Goal: Task Accomplishment & Management: Manage account settings

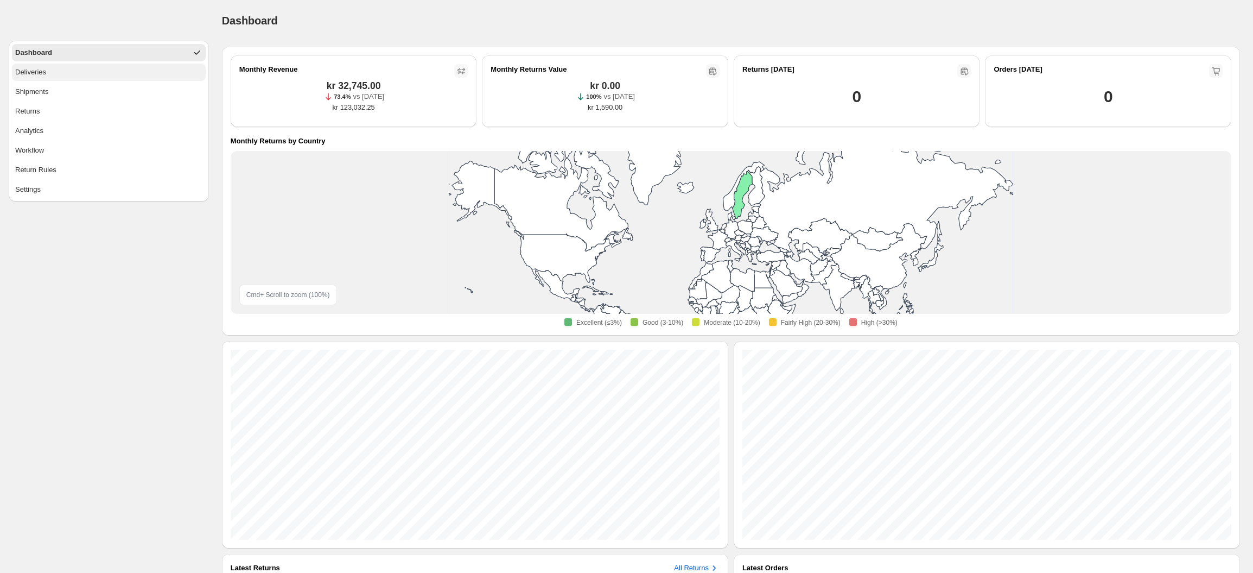
click at [140, 68] on button "Deliveries" at bounding box center [109, 72] width 194 height 17
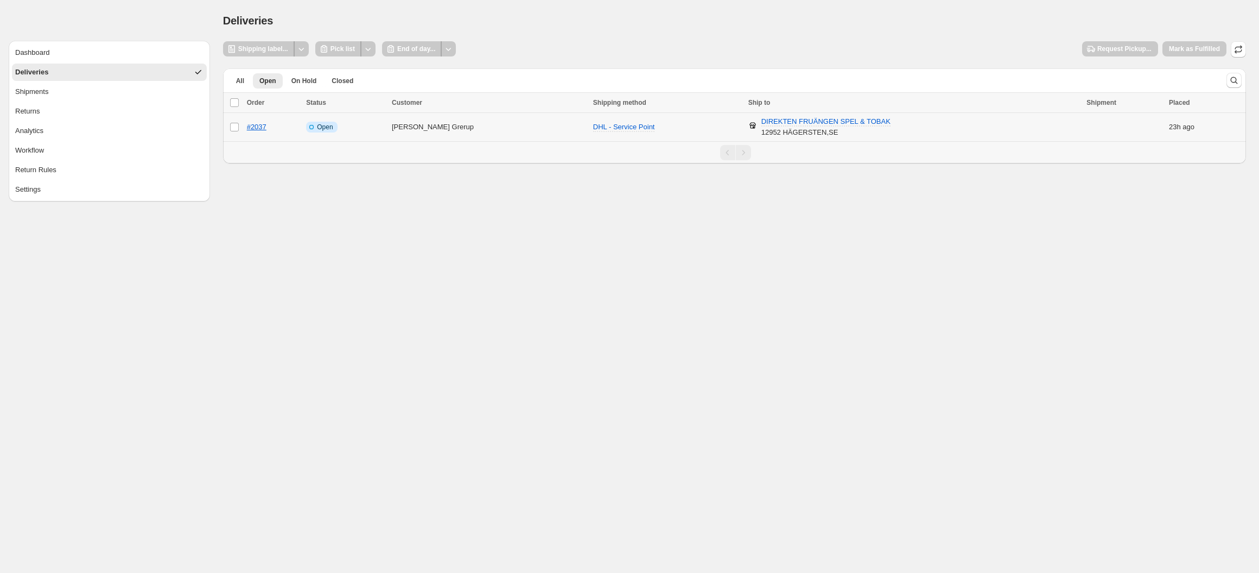
click at [333, 123] on span "Open" at bounding box center [325, 127] width 16 height 9
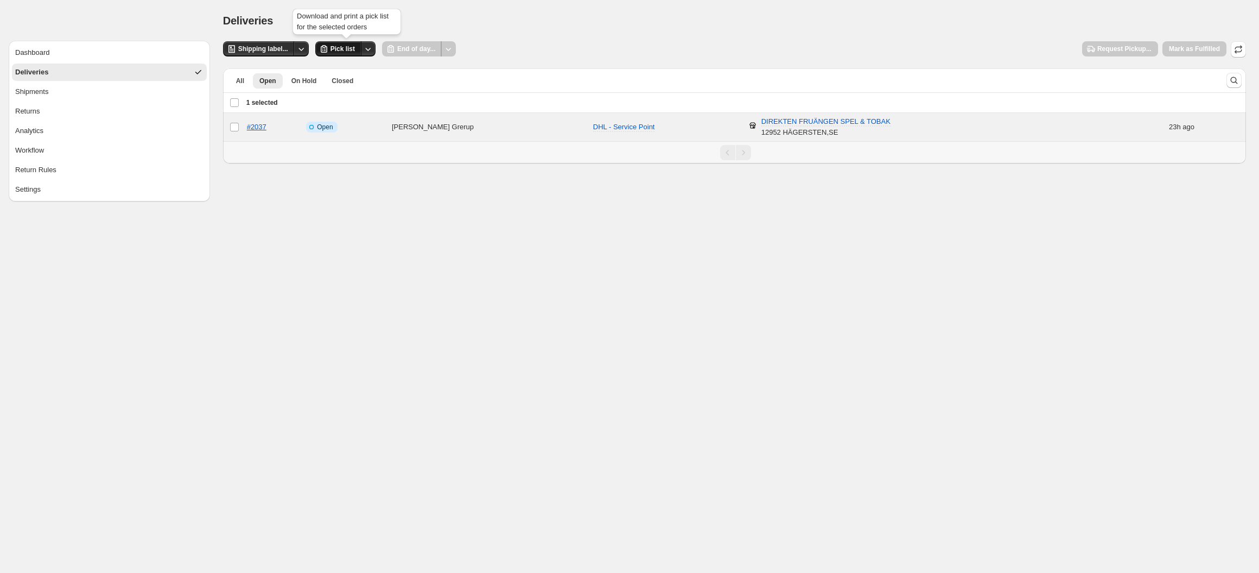
click at [323, 49] on icon "button" at bounding box center [324, 48] width 11 height 11
click at [286, 52] on span "Shipping label..." at bounding box center [263, 49] width 50 height 9
click at [1239, 58] on div "**********" at bounding box center [734, 102] width 1023 height 122
click at [1239, 52] on icon "button" at bounding box center [1238, 49] width 11 height 11
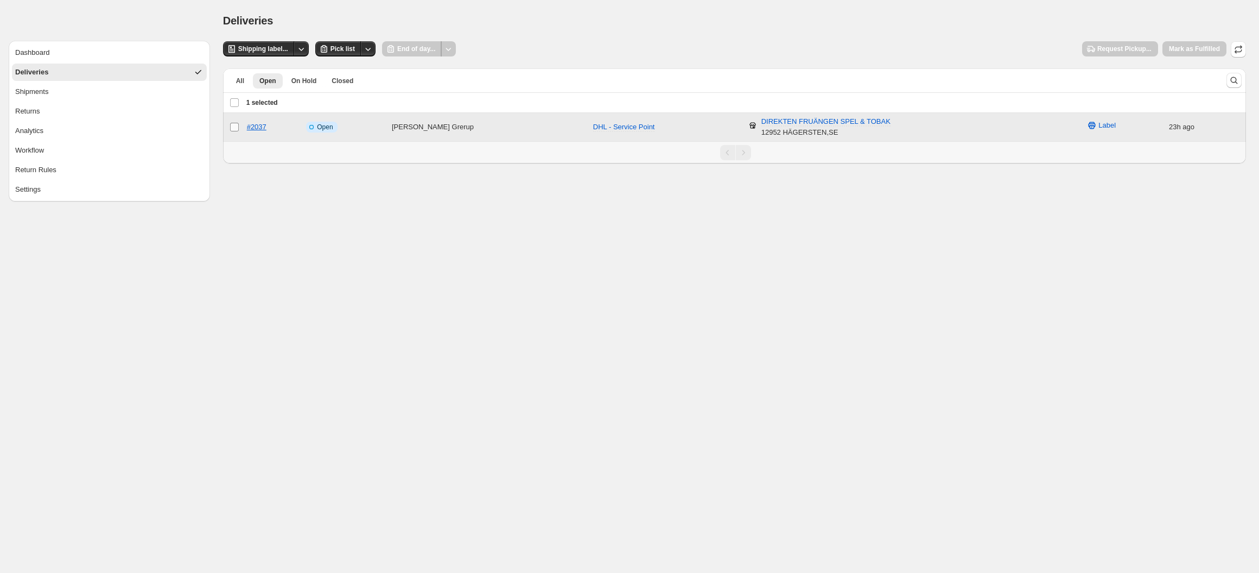
click at [236, 132] on td "Select order" at bounding box center [233, 127] width 21 height 29
click at [1113, 45] on button "Request Pickup..." at bounding box center [1120, 48] width 76 height 15
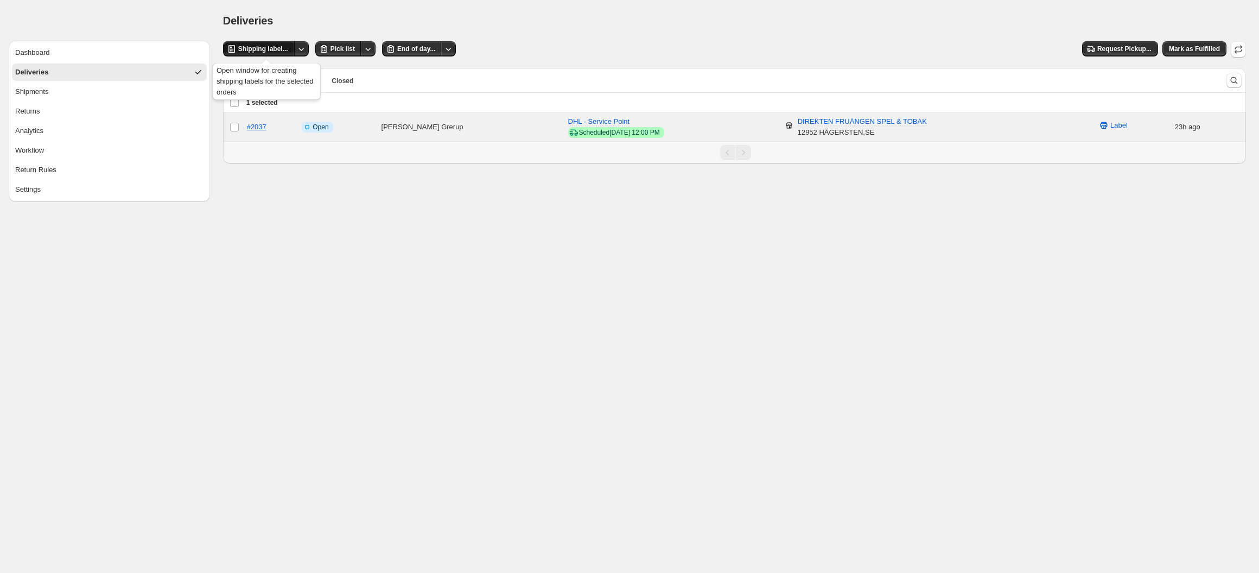
click at [270, 52] on span "Shipping label..." at bounding box center [263, 49] width 50 height 9
click at [1180, 48] on span "Mark as Fulfilled" at bounding box center [1194, 49] width 51 height 9
